Goal: Find specific page/section: Find specific page/section

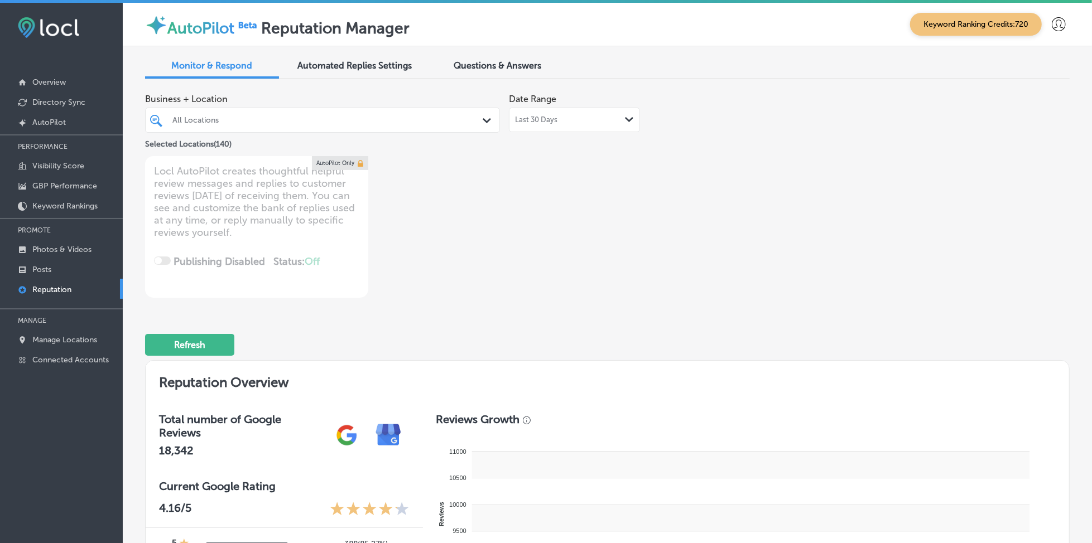
type textarea "x"
click at [45, 265] on p "Posts" at bounding box center [41, 269] width 19 height 9
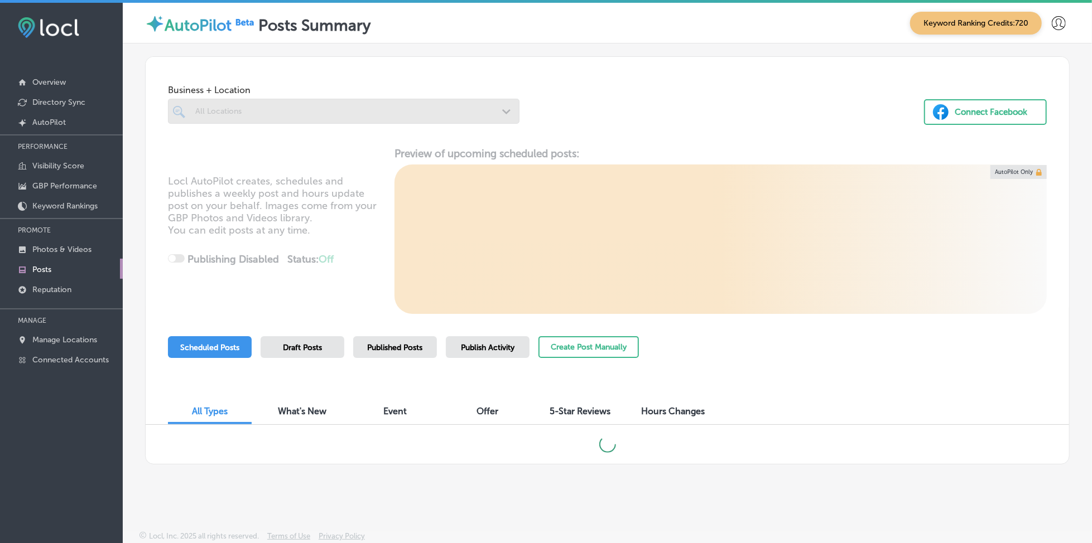
scroll to position [2, 0]
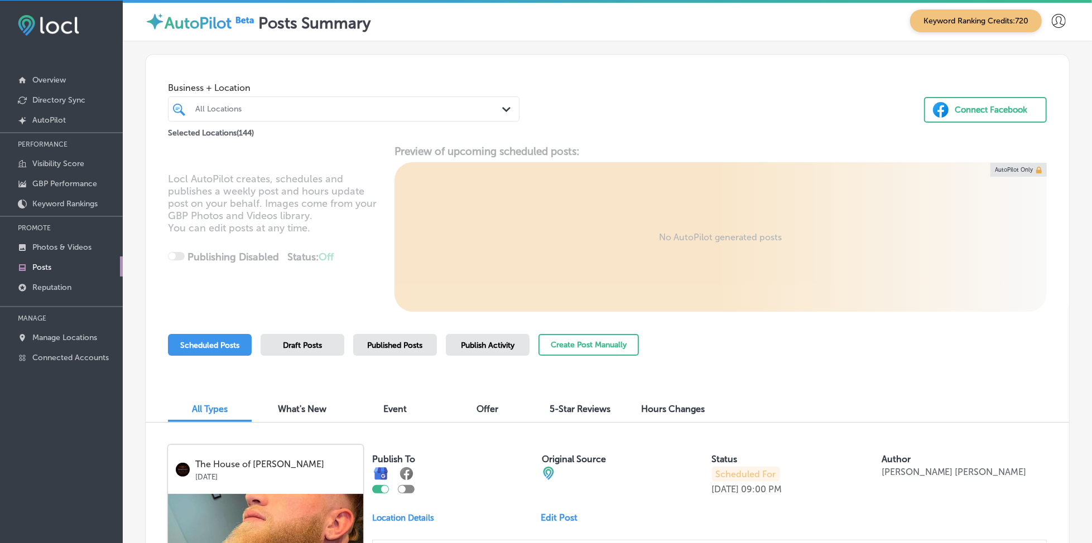
click at [377, 106] on div "All Locations" at bounding box center [349, 108] width 308 height 9
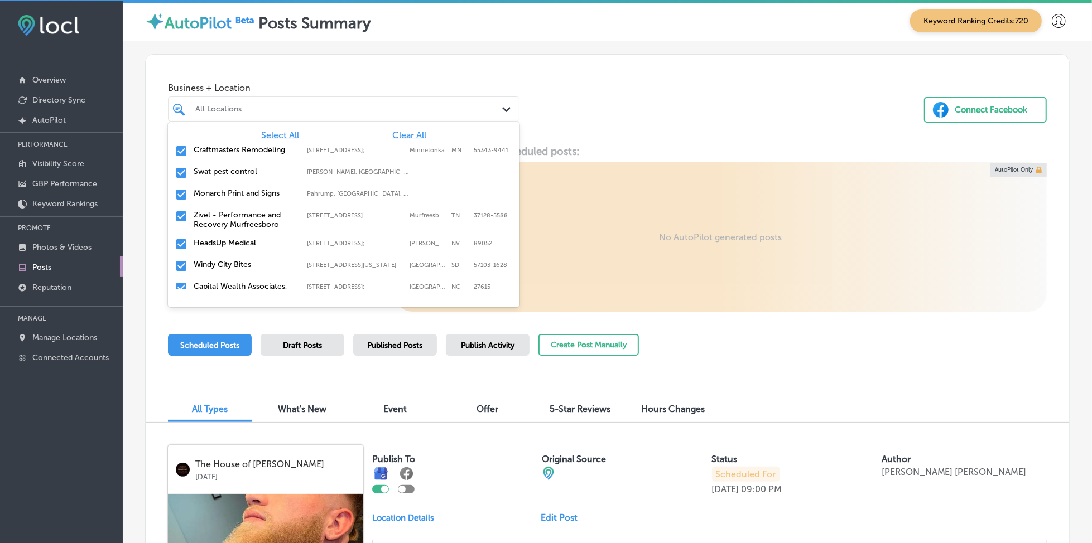
click at [411, 130] on span "Clear All" at bounding box center [409, 135] width 34 height 11
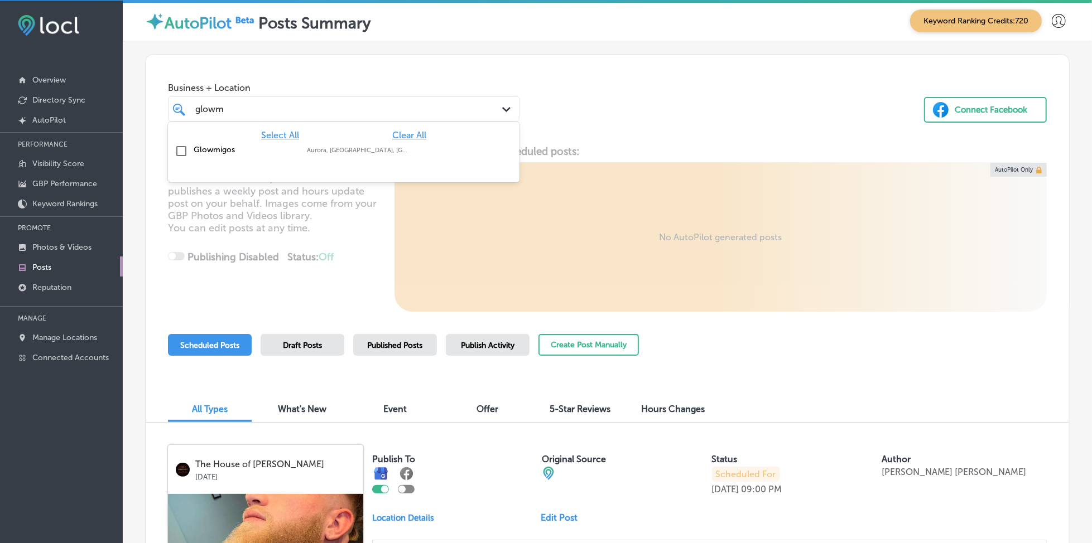
click at [401, 147] on label "Aurora, [GEOGRAPHIC_DATA], [GEOGRAPHIC_DATA] | [GEOGRAPHIC_DATA], [GEOGRAPHIC_D…" at bounding box center [358, 150] width 102 height 7
type input "glowm"
click at [613, 118] on div "Business + Location option focused, 2 of 145. 2 results available for search te…" at bounding box center [607, 97] width 923 height 85
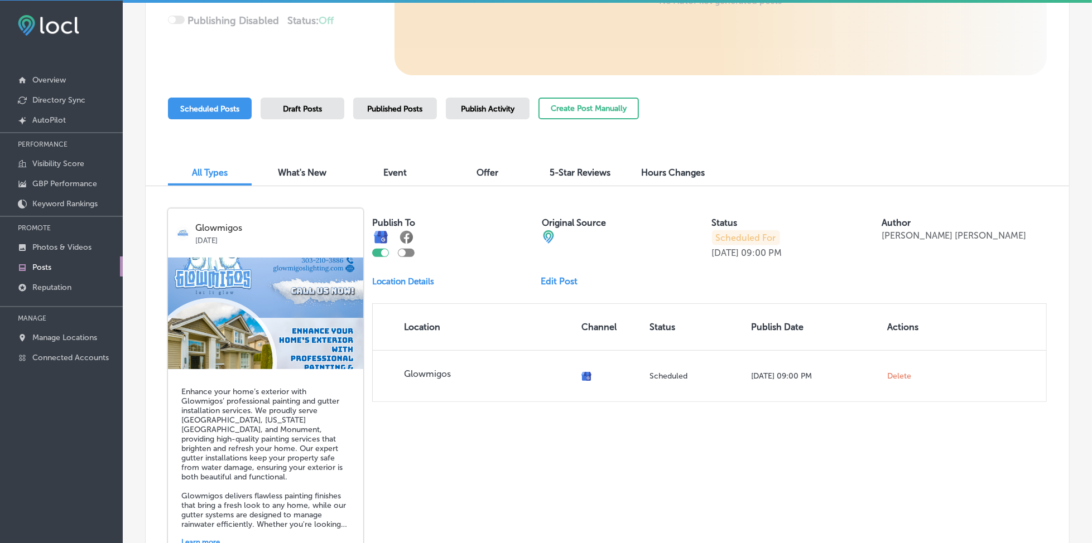
scroll to position [221, 0]
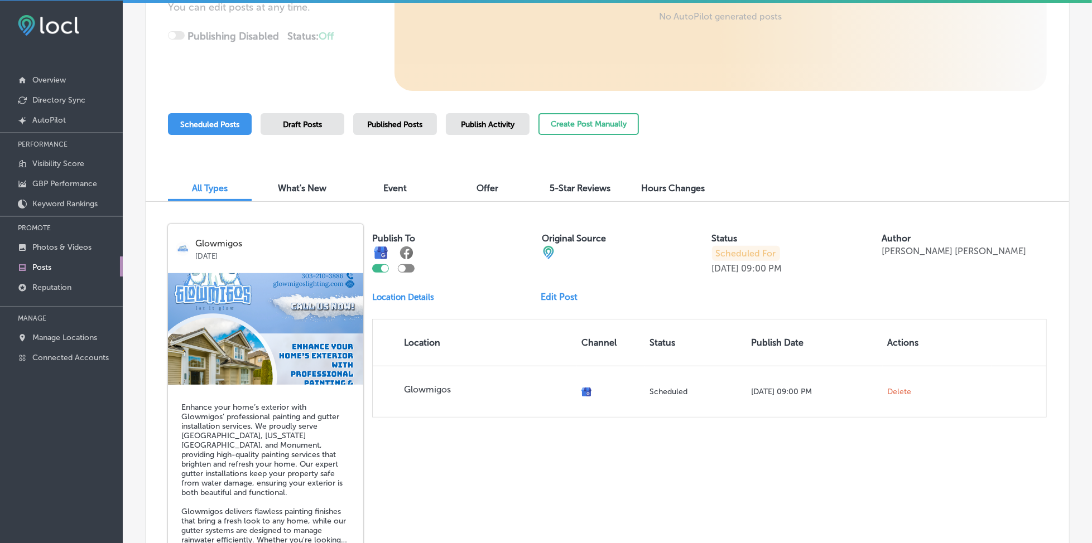
click at [393, 123] on span "Published Posts" at bounding box center [395, 124] width 55 height 9
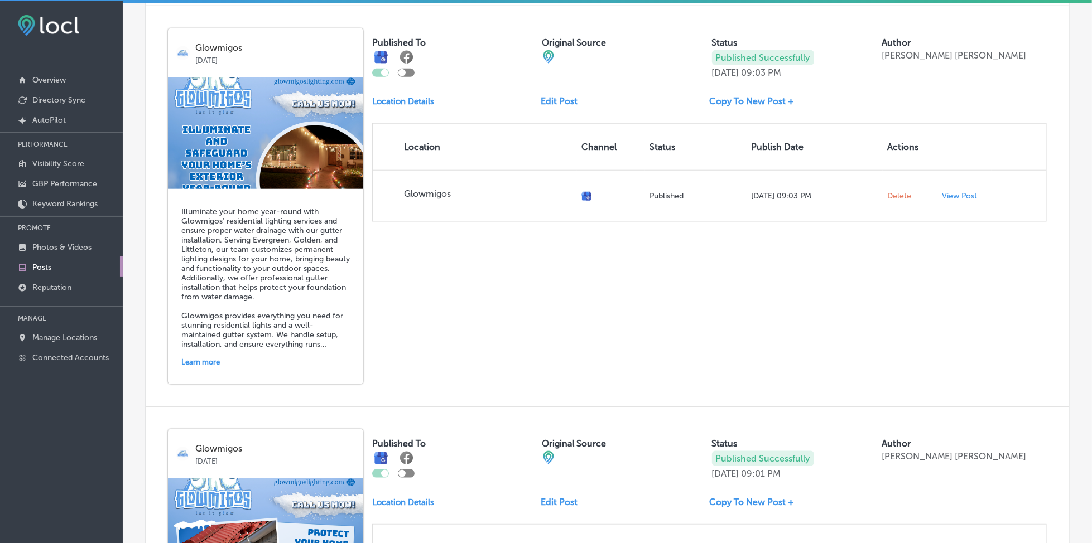
scroll to position [148, 0]
